Goal: Task Accomplishment & Management: Use online tool/utility

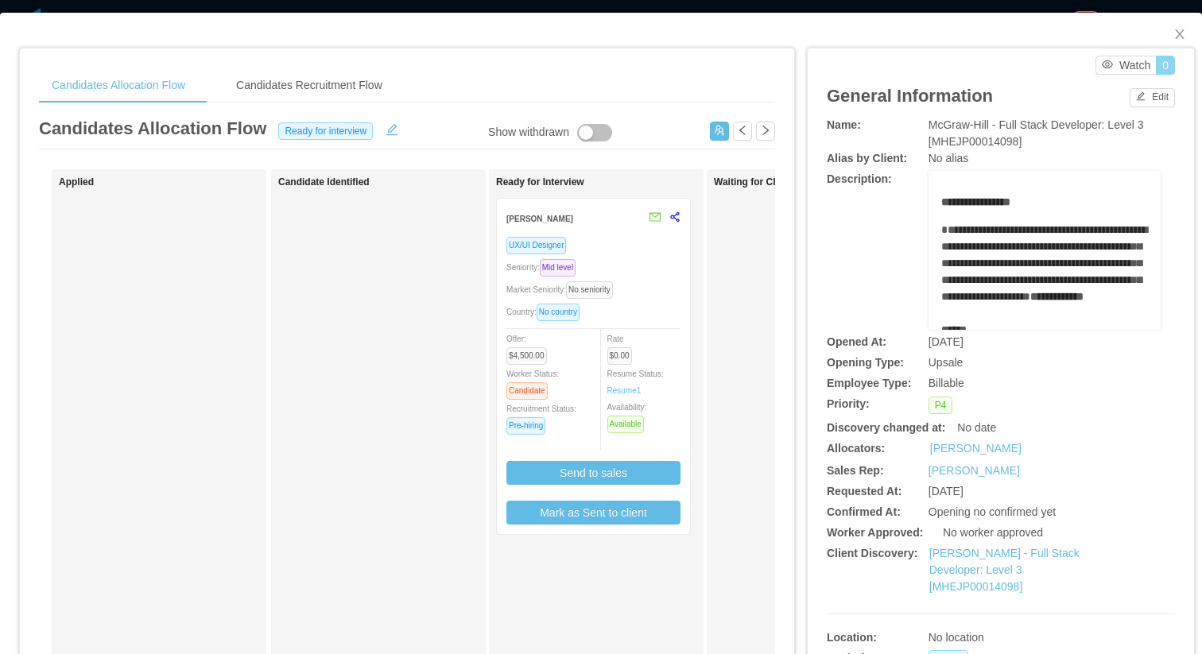
click at [1164, 64] on button "0" at bounding box center [1164, 65] width 19 height 19
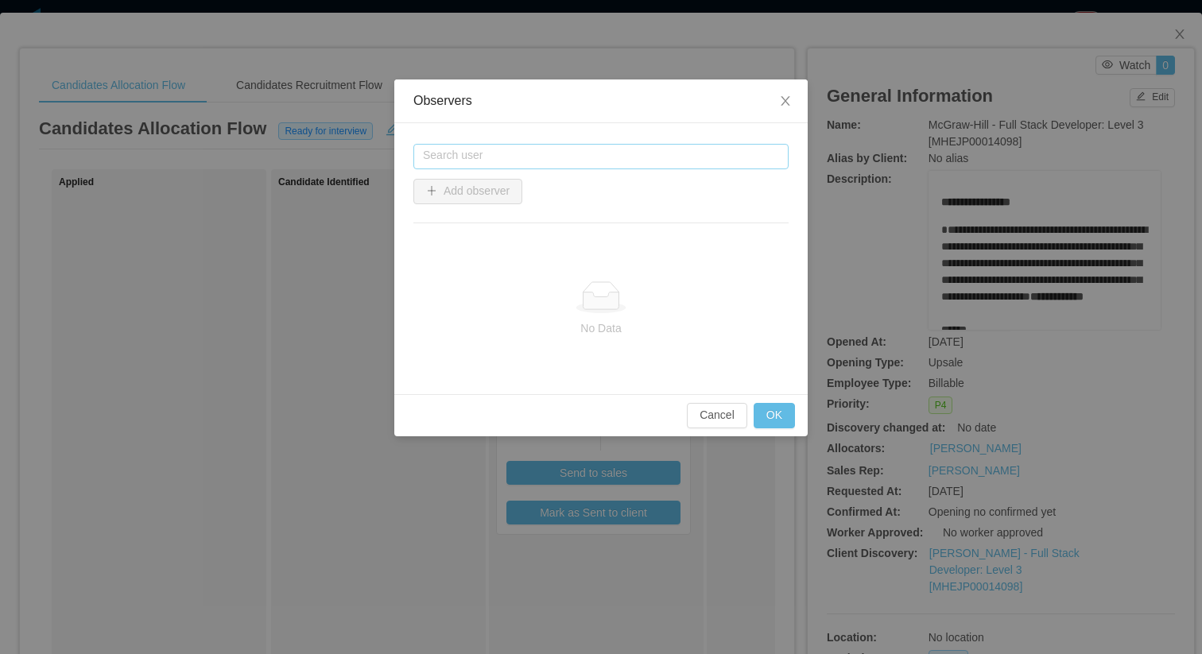
click at [554, 152] on input "text" at bounding box center [600, 156] width 375 height 25
click at [467, 181] on li "[PERSON_NAME]" at bounding box center [600, 186] width 375 height 25
type input "**********"
click at [504, 202] on button "Add observer" at bounding box center [467, 191] width 109 height 25
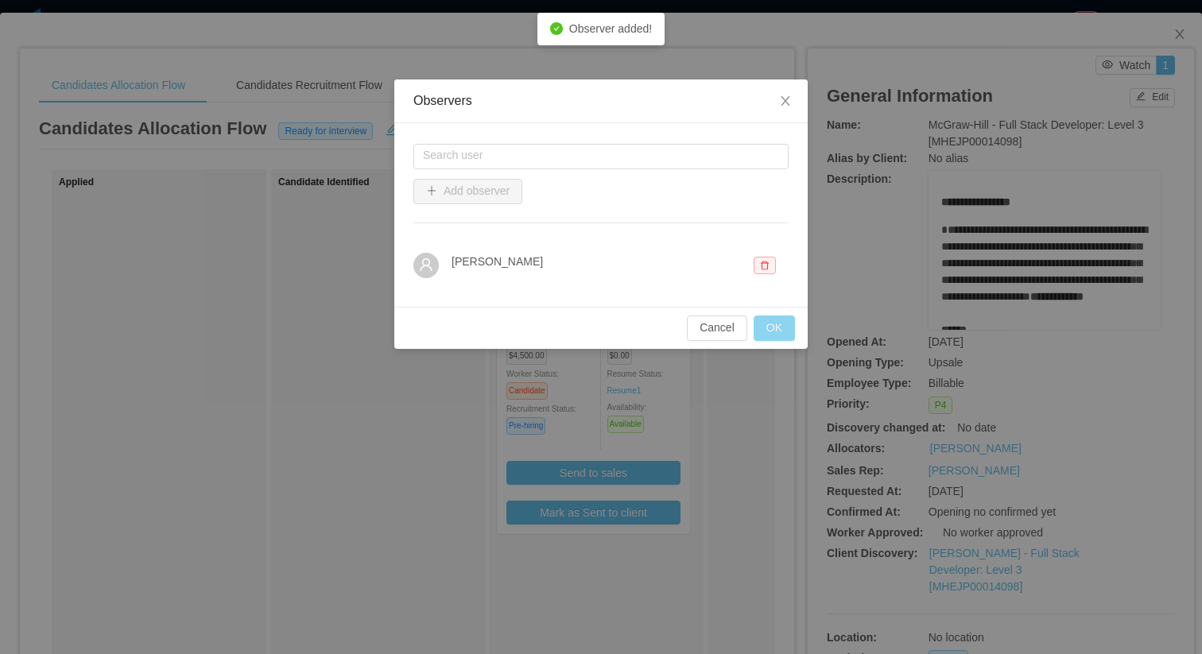
click at [781, 323] on button "OK" at bounding box center [773, 327] width 41 height 25
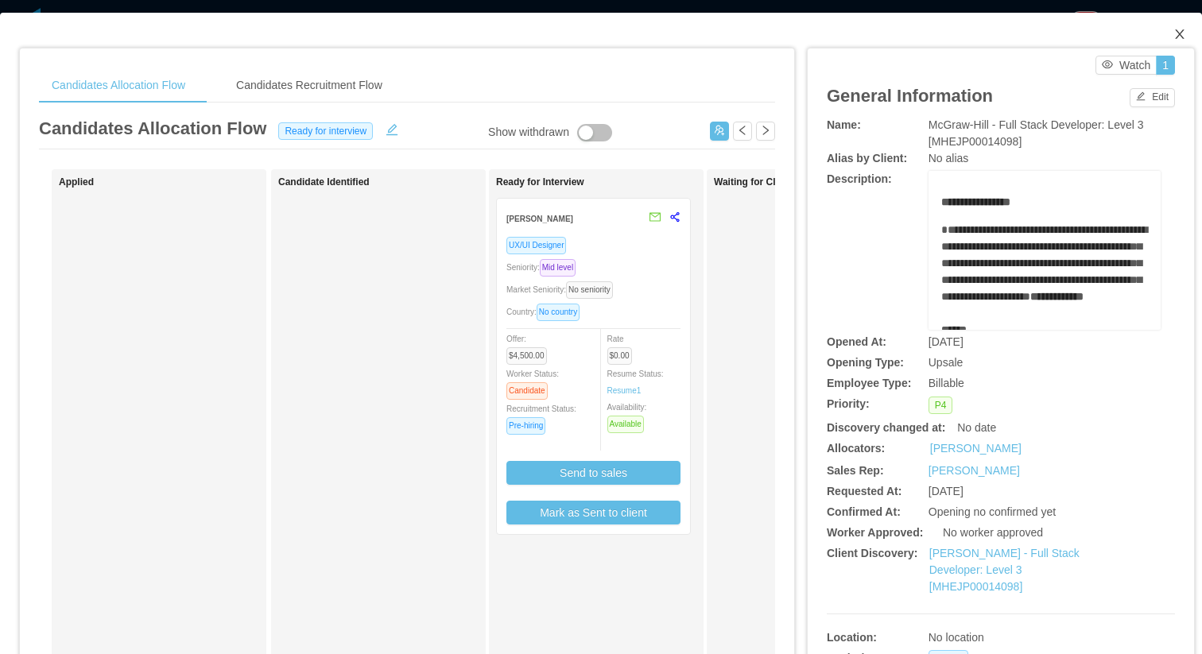
click at [1186, 33] on span "Close" at bounding box center [1179, 35] width 45 height 45
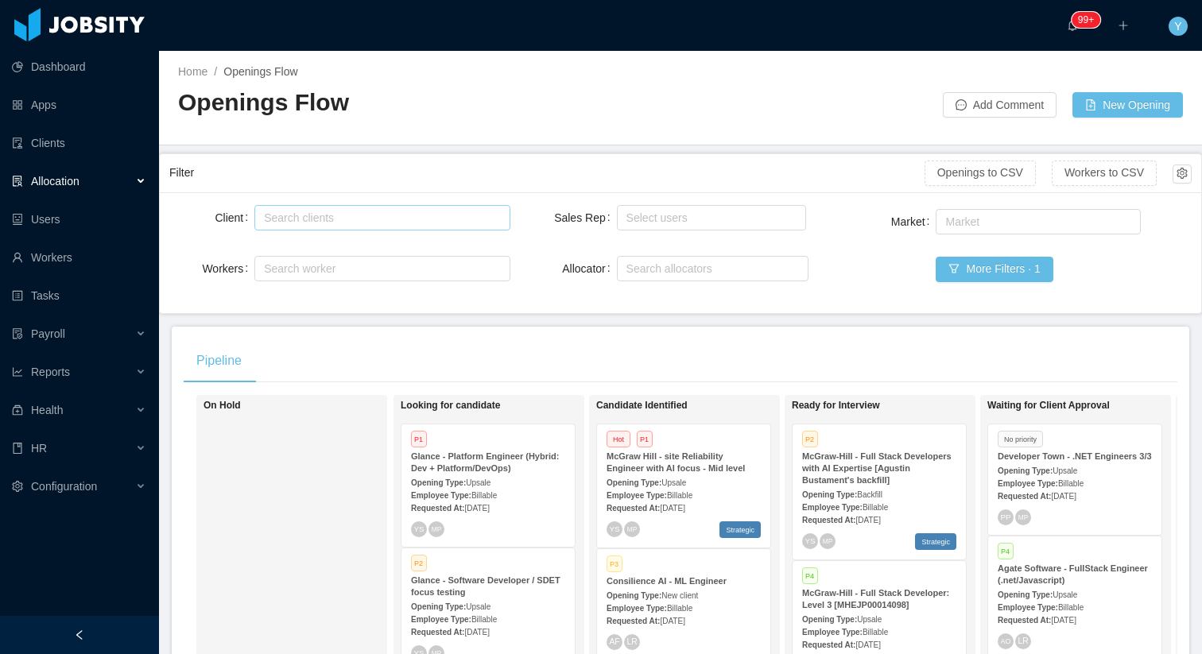
click at [399, 220] on div "Search clients" at bounding box center [378, 218] width 229 height 16
click at [604, 144] on div "Home / Openings Flow / Openings Flow Add Comment New Opening" at bounding box center [680, 98] width 1043 height 95
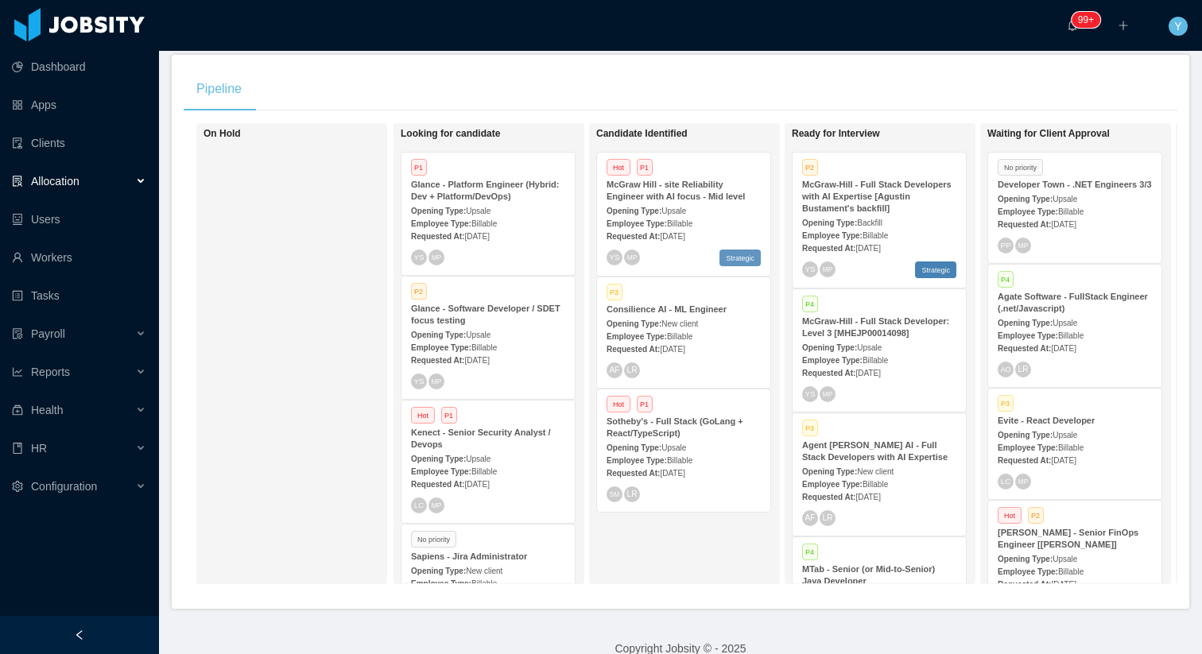
scroll to position [273, 0]
click at [719, 241] on div "Requested At: [DATE]" at bounding box center [683, 234] width 154 height 17
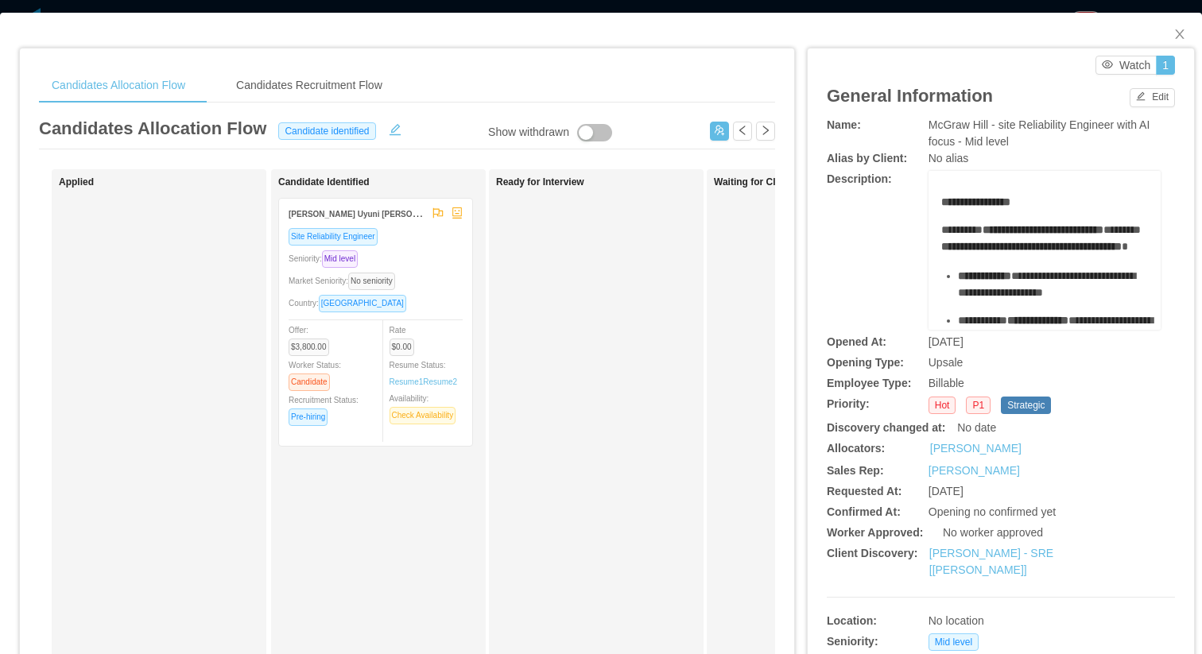
click at [598, 68] on div "Candidates Allocation Flow Candidates Recruitment Flow" at bounding box center [407, 86] width 736 height 36
